Goal: Task Accomplishment & Management: Manage account settings

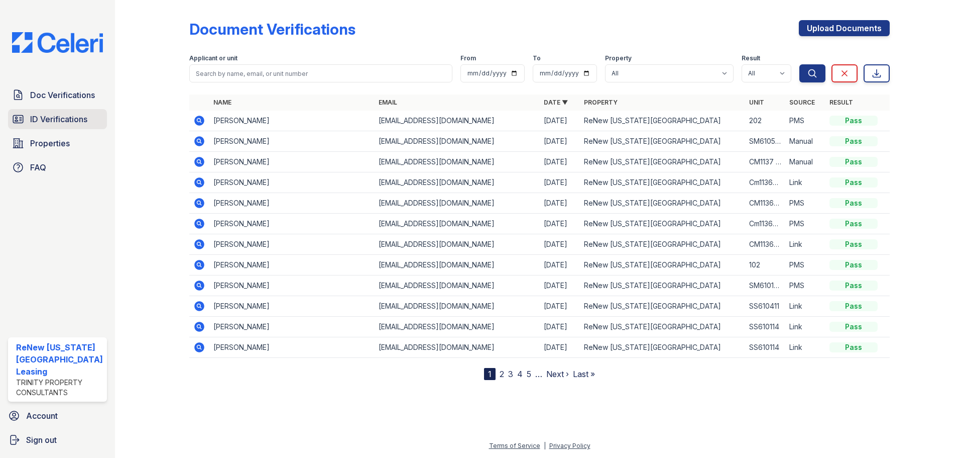
click at [60, 114] on span "ID Verifications" at bounding box center [58, 119] width 57 height 12
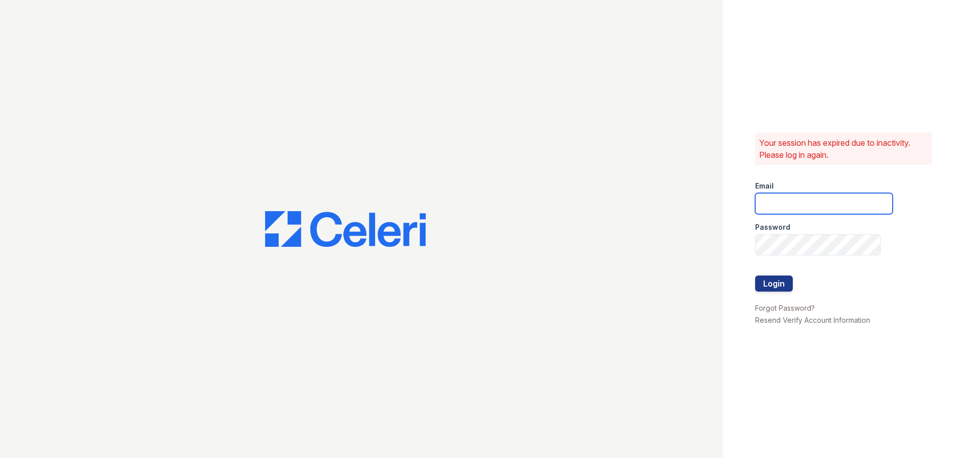
click at [824, 196] on input "email" at bounding box center [824, 203] width 138 height 21
type input "[EMAIL_ADDRESS][DOMAIN_NAME]"
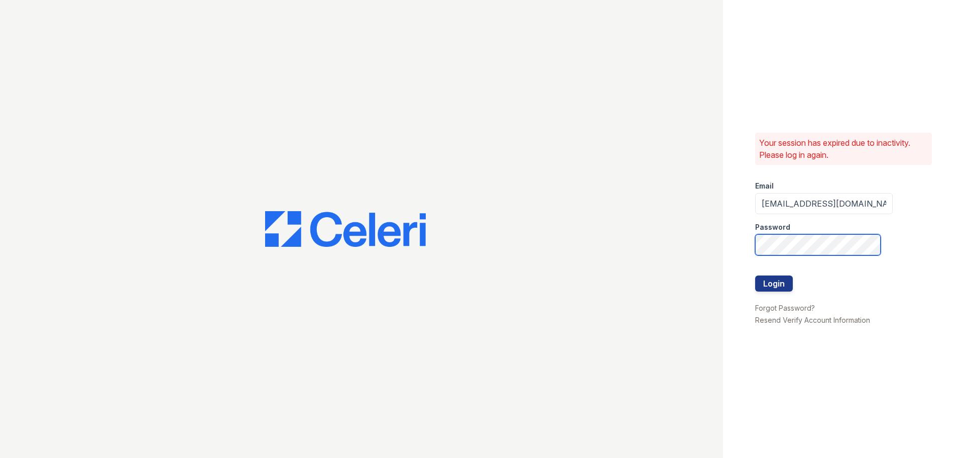
click at [755, 275] on button "Login" at bounding box center [774, 283] width 38 height 16
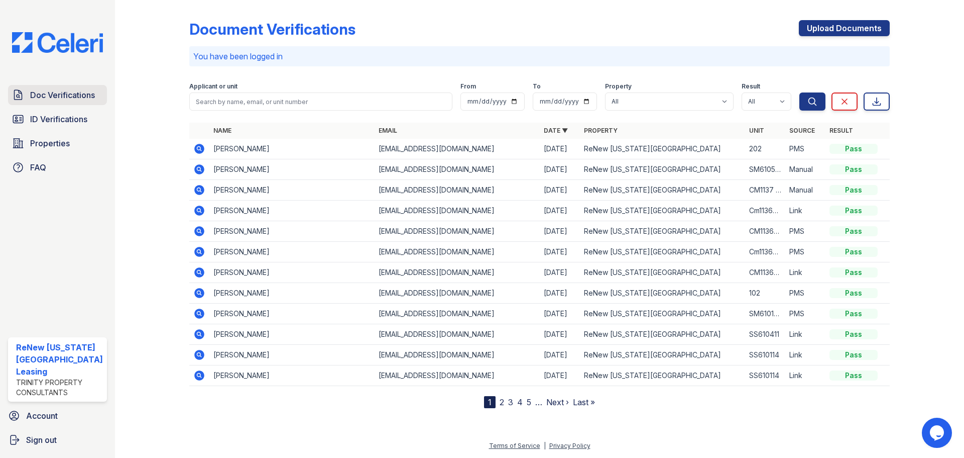
click at [85, 92] on span "Doc Verifications" at bounding box center [62, 95] width 65 height 12
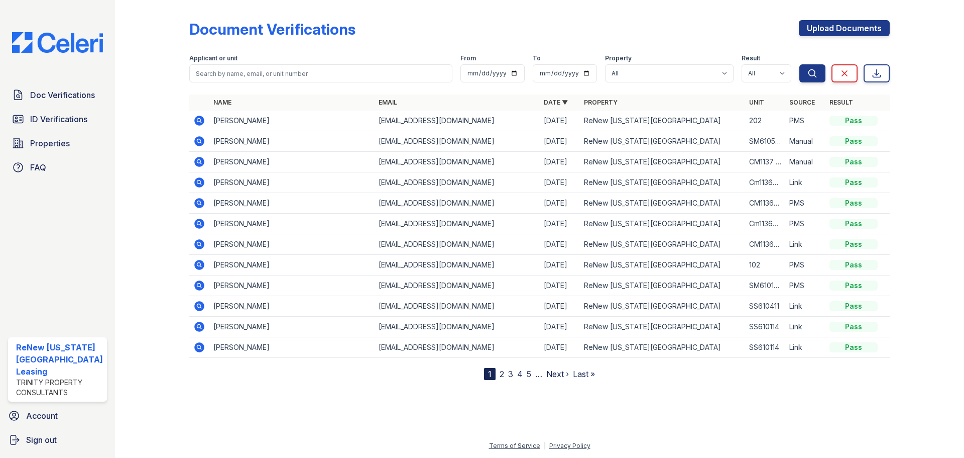
click at [85, 92] on span "Doc Verifications" at bounding box center [62, 95] width 65 height 12
